Goal: Navigation & Orientation: Find specific page/section

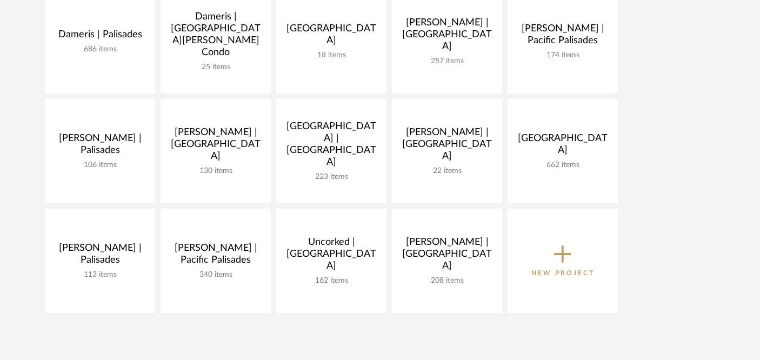
scroll to position [390, 0]
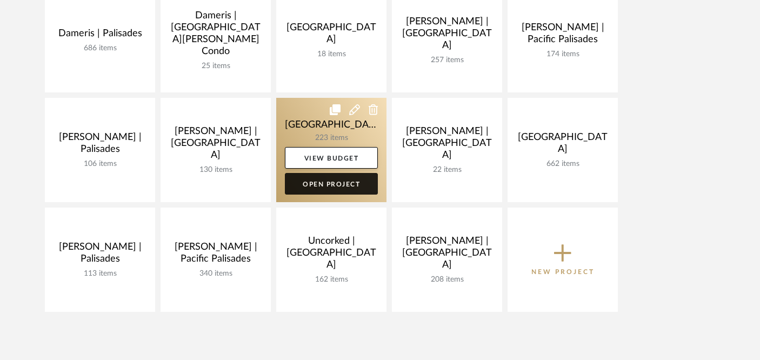
click at [349, 180] on link "Open Project" at bounding box center [331, 184] width 93 height 22
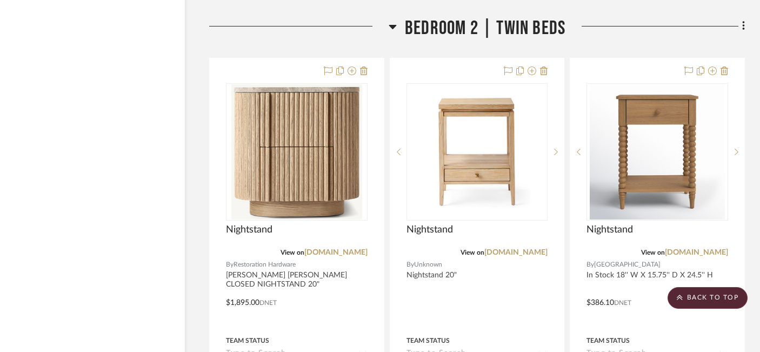
scroll to position [20321, 18]
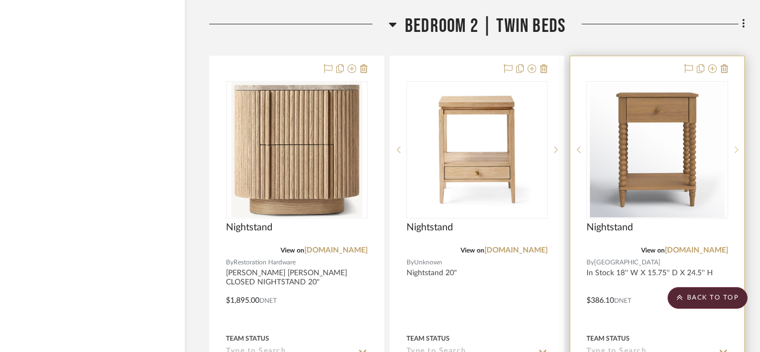
click at [738, 147] on icon at bounding box center [737, 150] width 4 height 6
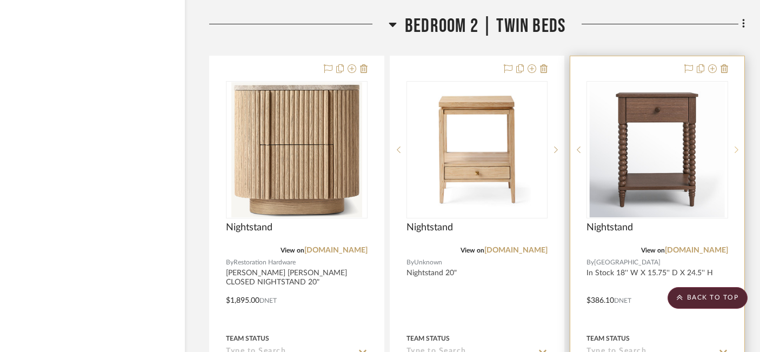
click at [738, 147] on icon at bounding box center [737, 150] width 4 height 6
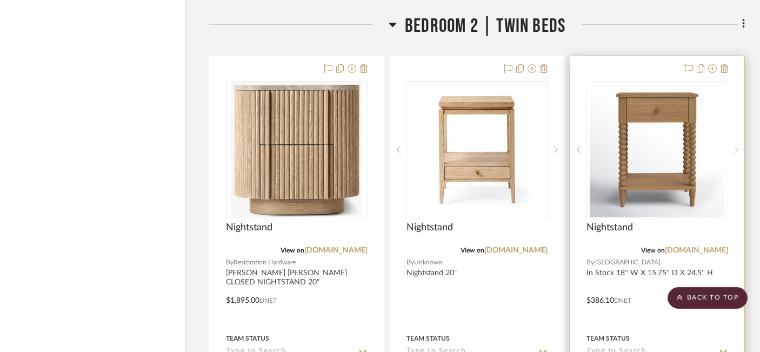
click at [738, 147] on icon at bounding box center [737, 150] width 4 height 6
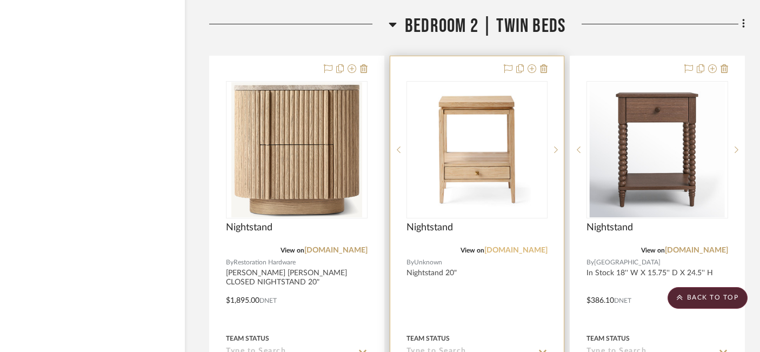
click at [502, 247] on link "serenaandlily.com" at bounding box center [516, 251] width 63 height 8
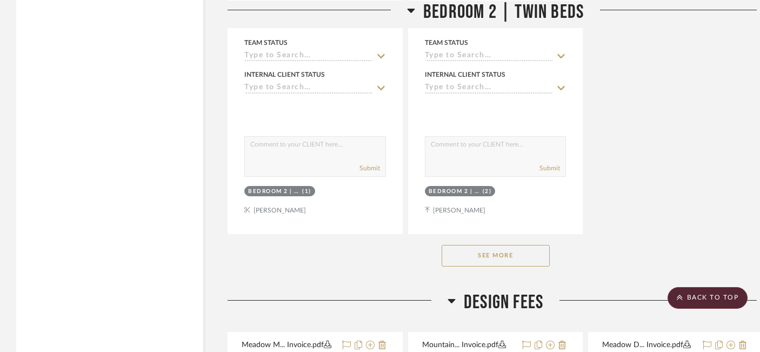
scroll to position [21558, 0]
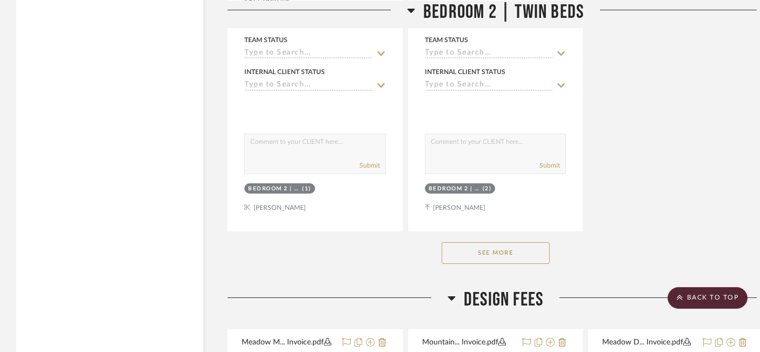
click at [492, 242] on button "See More" at bounding box center [496, 253] width 108 height 22
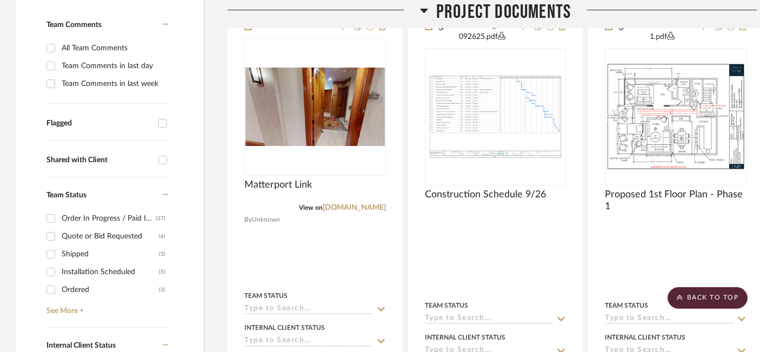
scroll to position [0, 0]
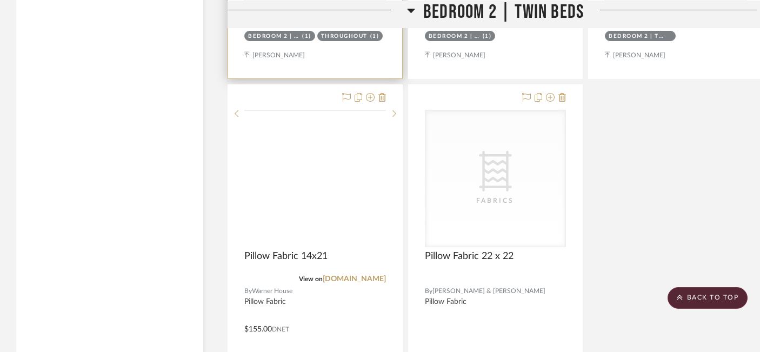
scroll to position [21267, 0]
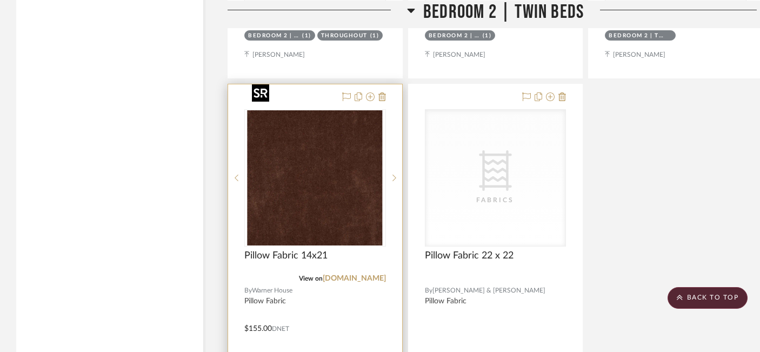
click at [292, 174] on img "0" at bounding box center [315, 177] width 135 height 135
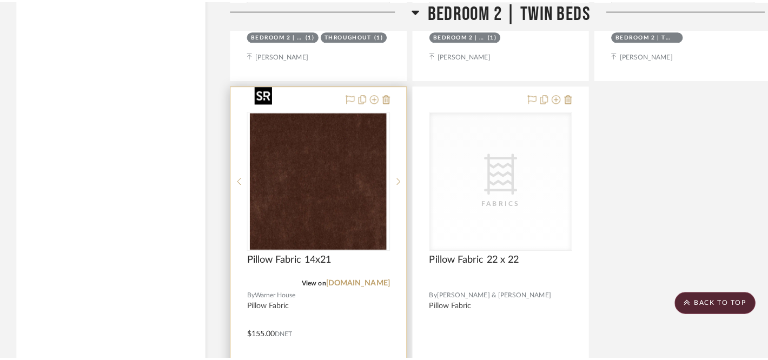
scroll to position [0, 0]
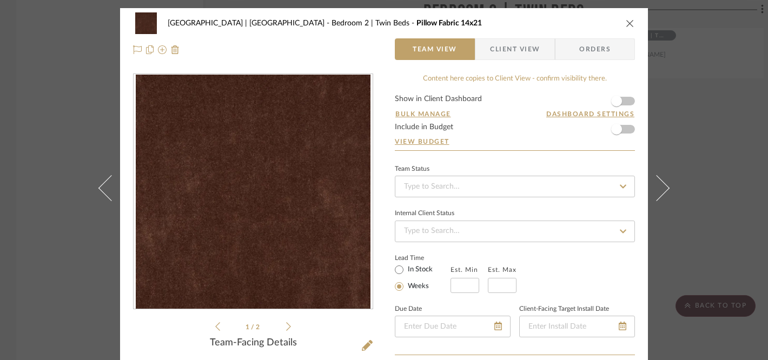
click at [286, 323] on icon at bounding box center [288, 327] width 5 height 10
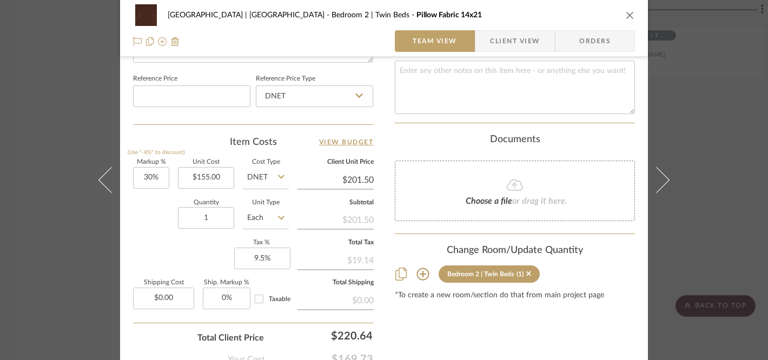
scroll to position [578, 0]
